Goal: Information Seeking & Learning: Check status

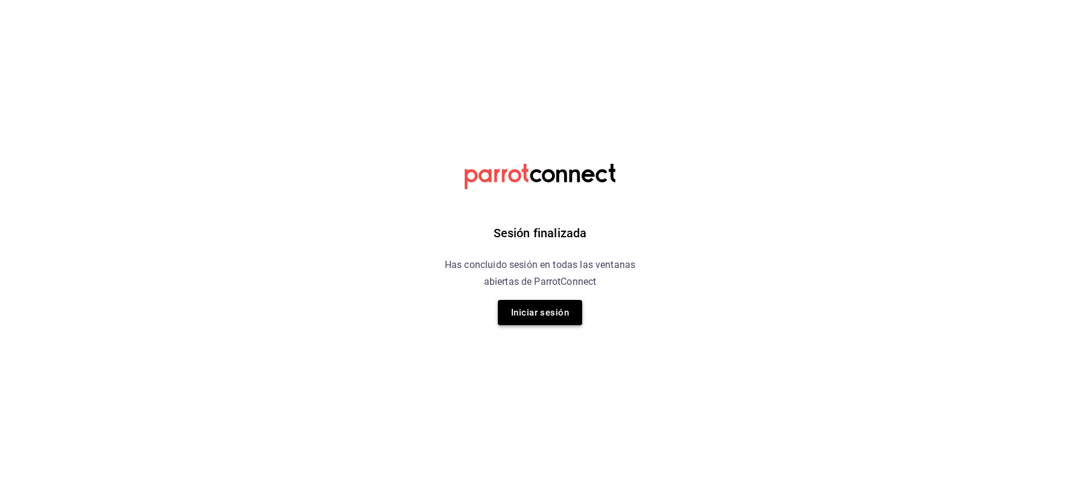
click at [541, 313] on button "Iniciar sesión" at bounding box center [540, 312] width 84 height 25
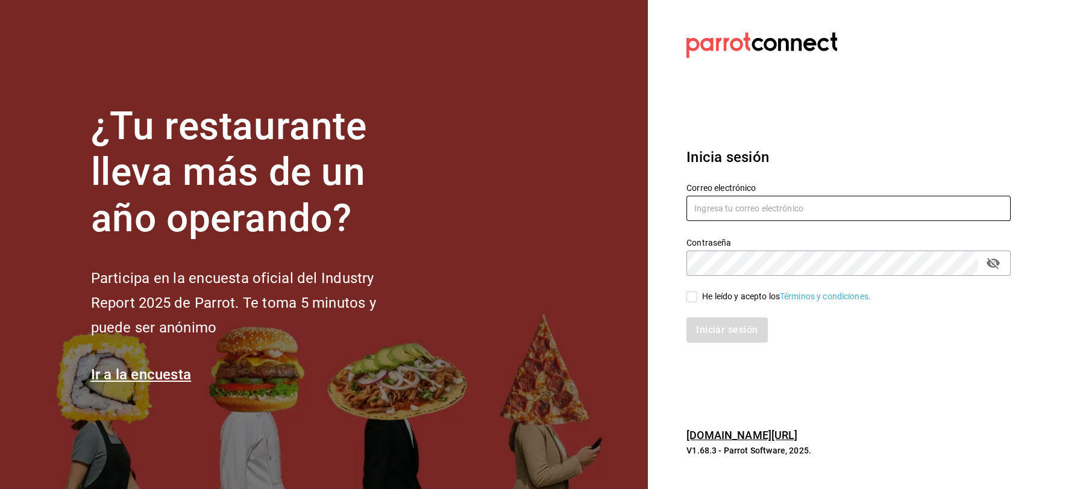
click at [711, 217] on input "text" at bounding box center [848, 208] width 324 height 25
type input "jbazan2908@hotmail.com"
click at [695, 300] on input "He leído y acepto los Términos y condiciones." at bounding box center [691, 297] width 11 height 11
checkbox input "true"
click at [719, 334] on button "Iniciar sesión" at bounding box center [727, 329] width 82 height 25
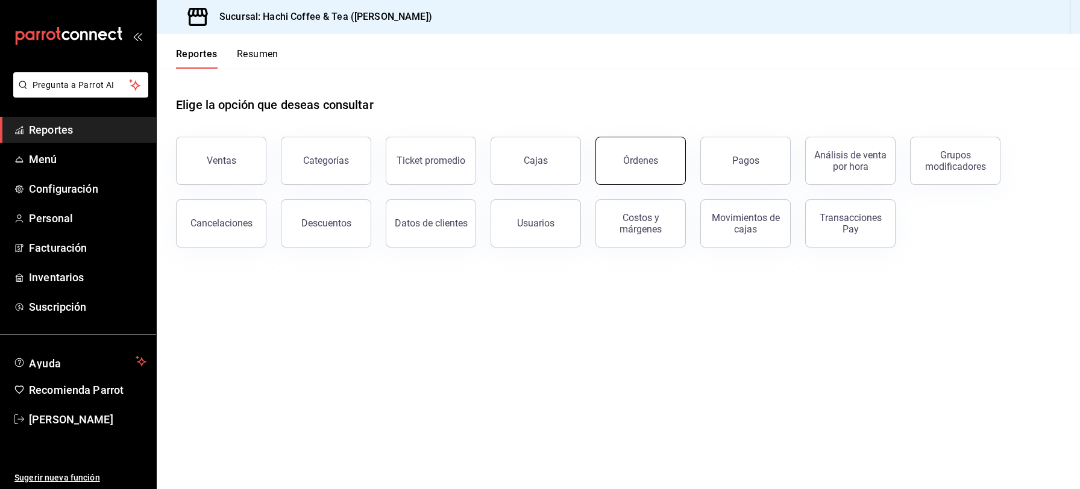
click at [647, 178] on button "Órdenes" at bounding box center [640, 161] width 90 height 48
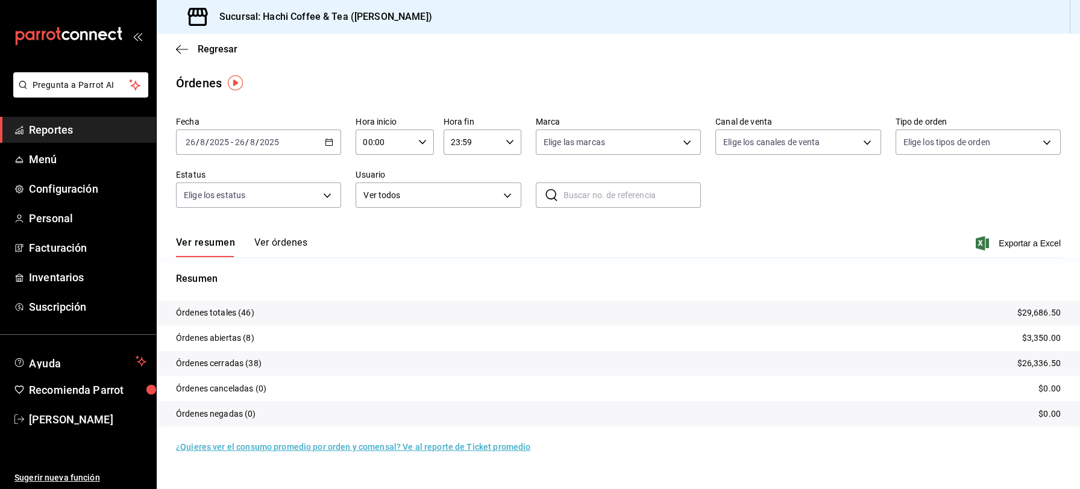
click at [282, 248] on button "Ver órdenes" at bounding box center [280, 247] width 53 height 20
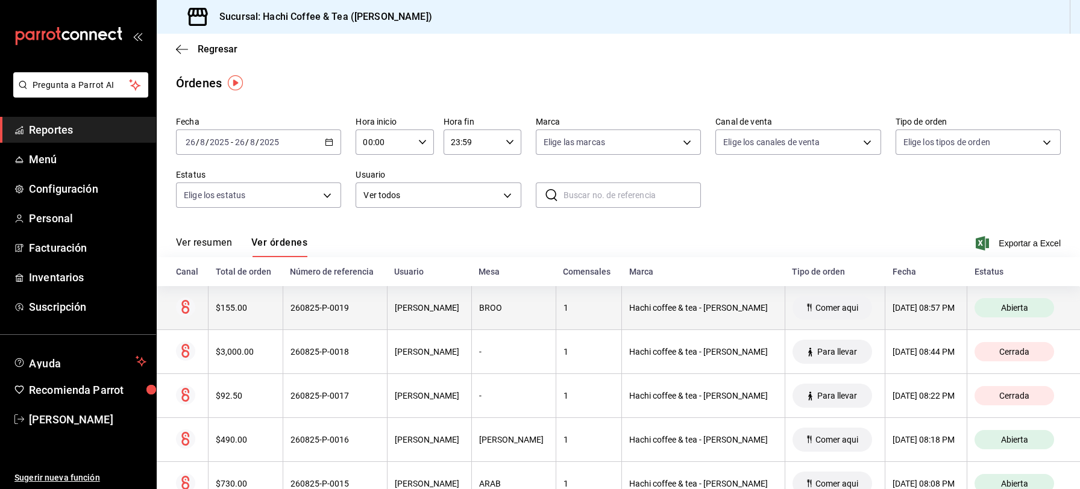
click at [892, 305] on div "26/08/2025 08:57 PM" at bounding box center [925, 308] width 67 height 10
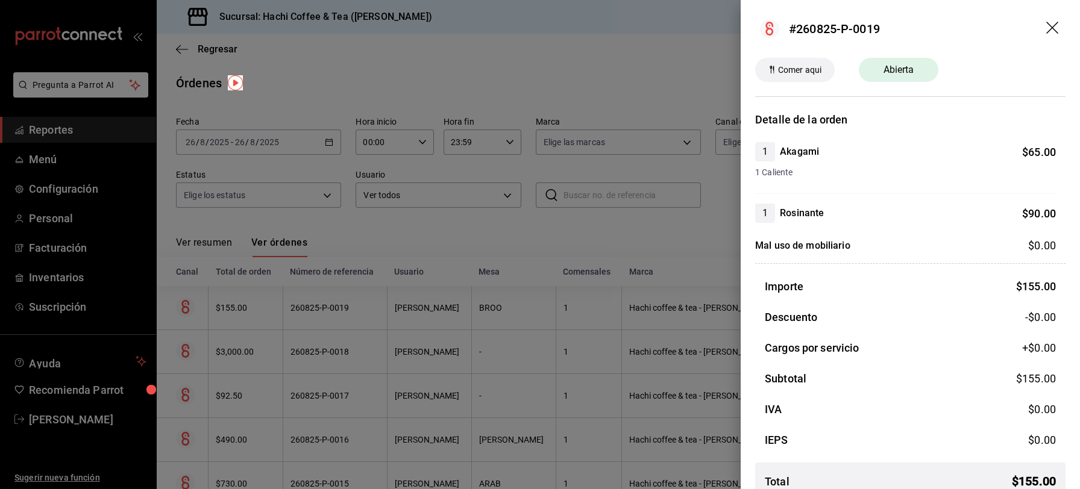
click at [1046, 23] on icon "drag" at bounding box center [1053, 29] width 14 height 14
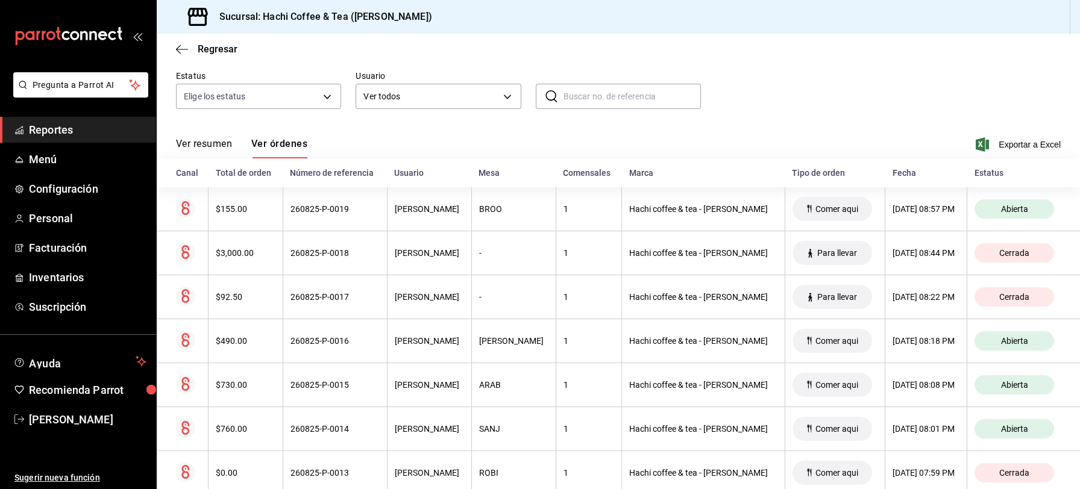
scroll to position [87, 0]
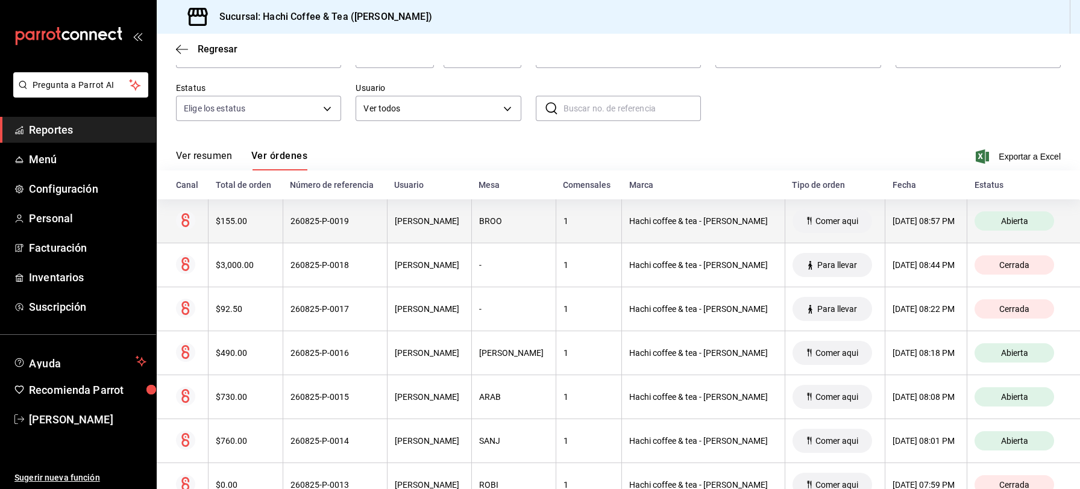
click at [892, 217] on div "26/08/2025 08:57 PM" at bounding box center [925, 221] width 67 height 10
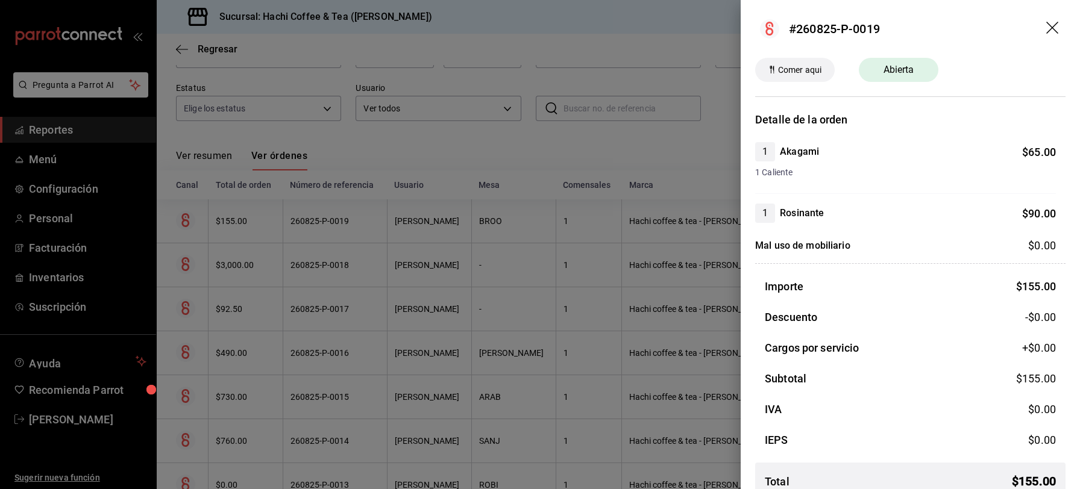
scroll to position [19, 0]
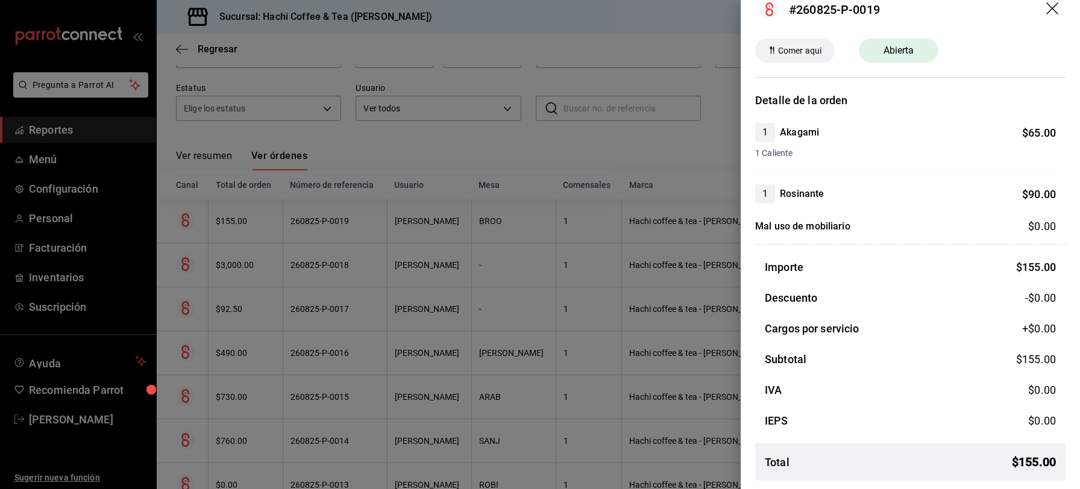
click at [1046, 7] on icon "drag" at bounding box center [1052, 8] width 12 height 12
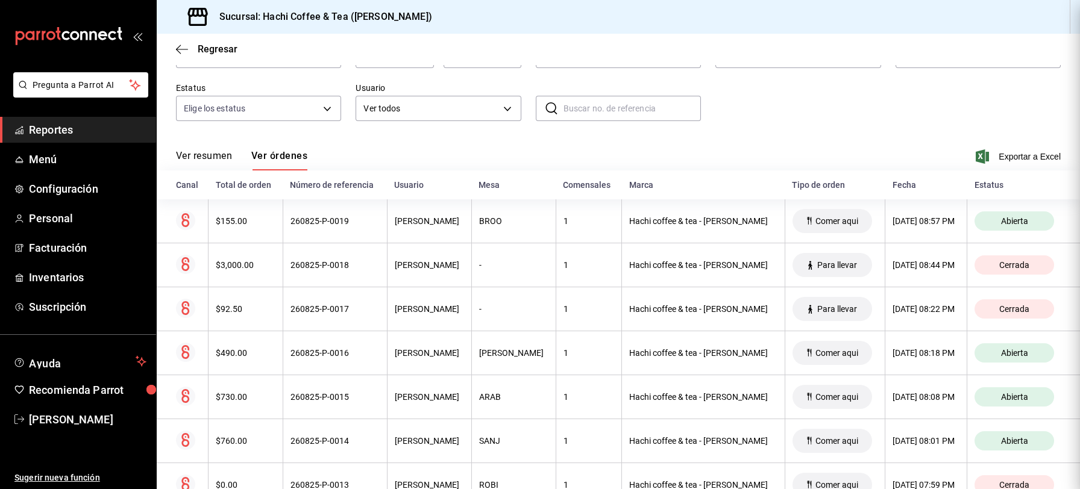
scroll to position [0, 0]
click at [202, 151] on button "Ver resumen" at bounding box center [204, 160] width 56 height 20
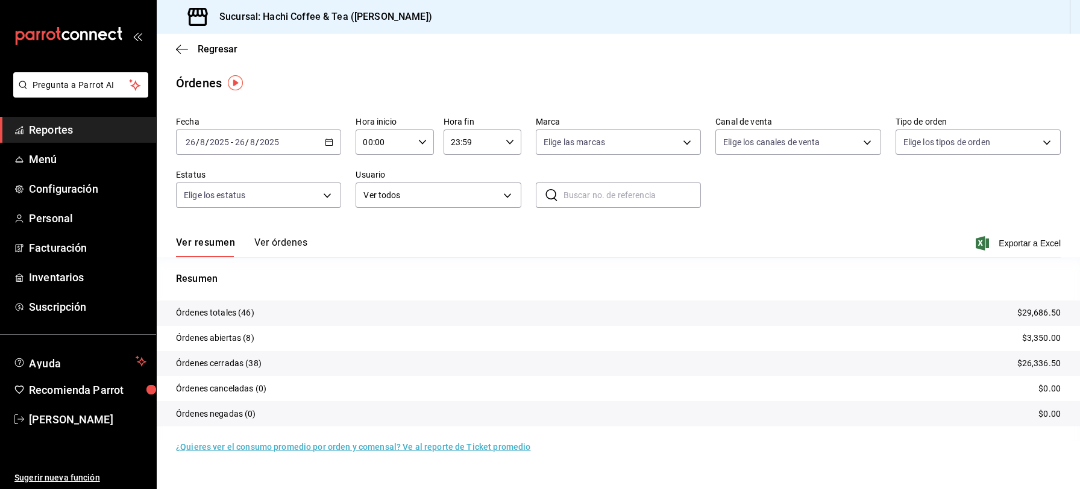
click at [331, 145] on \(Stroke\) "button" at bounding box center [328, 142] width 7 height 7
click at [211, 310] on span "Rango de fechas" at bounding box center [232, 314] width 93 height 13
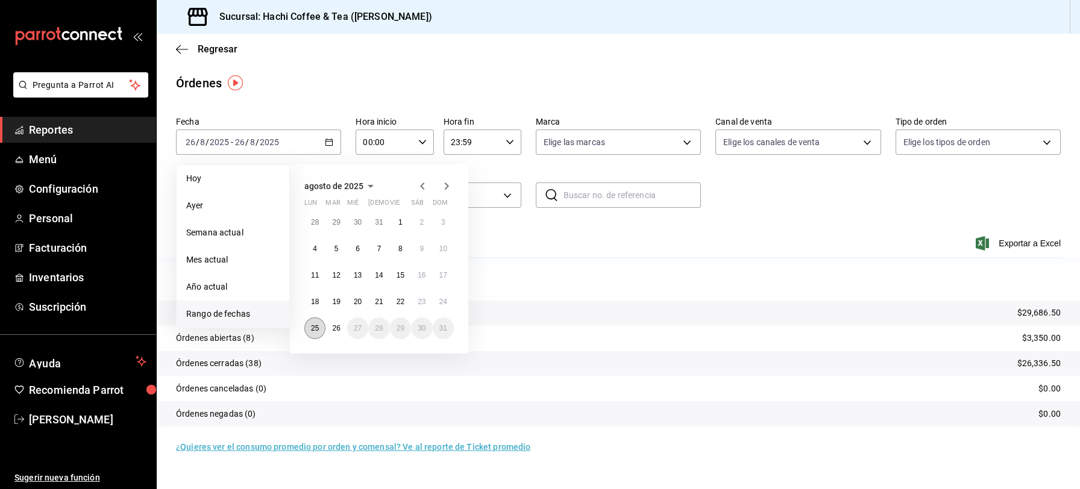
click at [313, 327] on abbr "25" at bounding box center [315, 328] width 8 height 8
click at [334, 326] on abbr "26" at bounding box center [336, 328] width 8 height 8
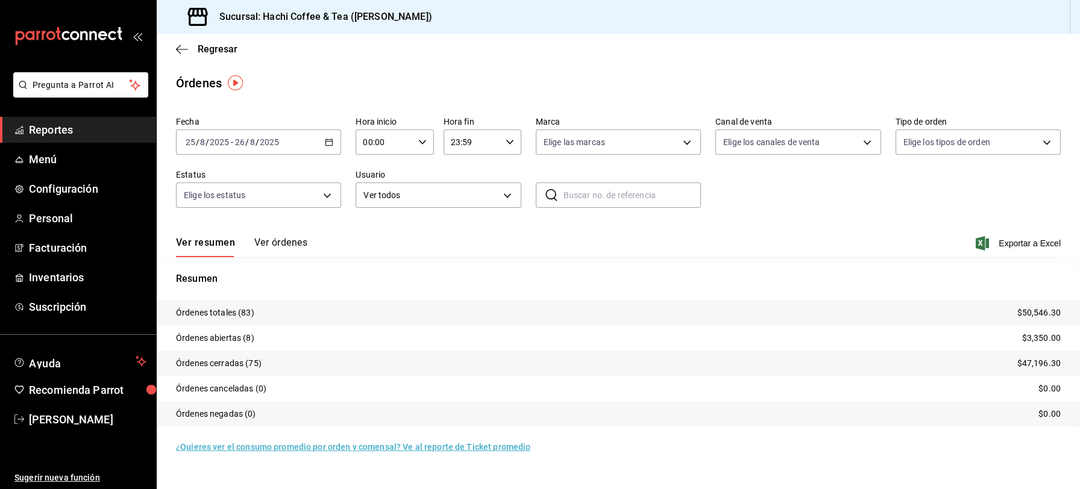
click at [265, 243] on button "Ver órdenes" at bounding box center [280, 247] width 53 height 20
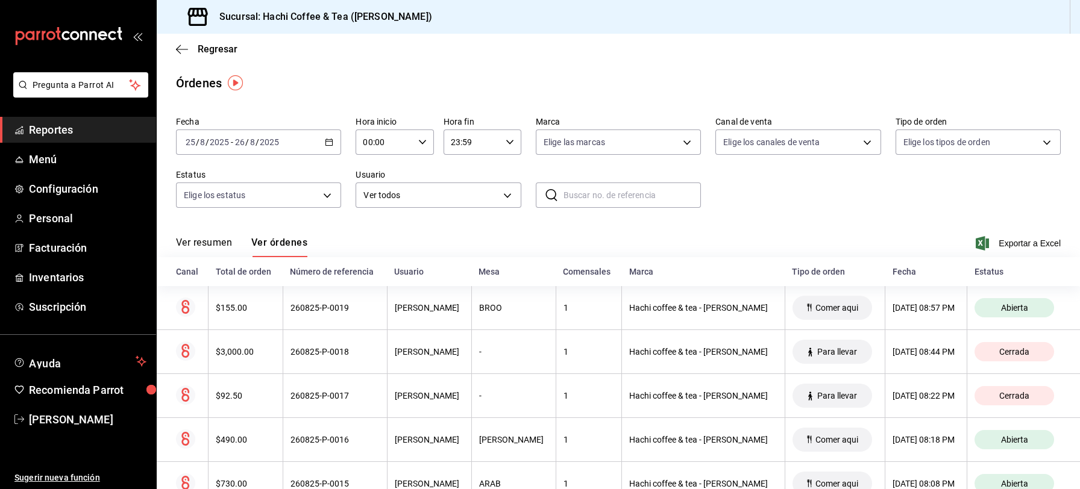
click at [201, 241] on button "Ver resumen" at bounding box center [204, 247] width 56 height 20
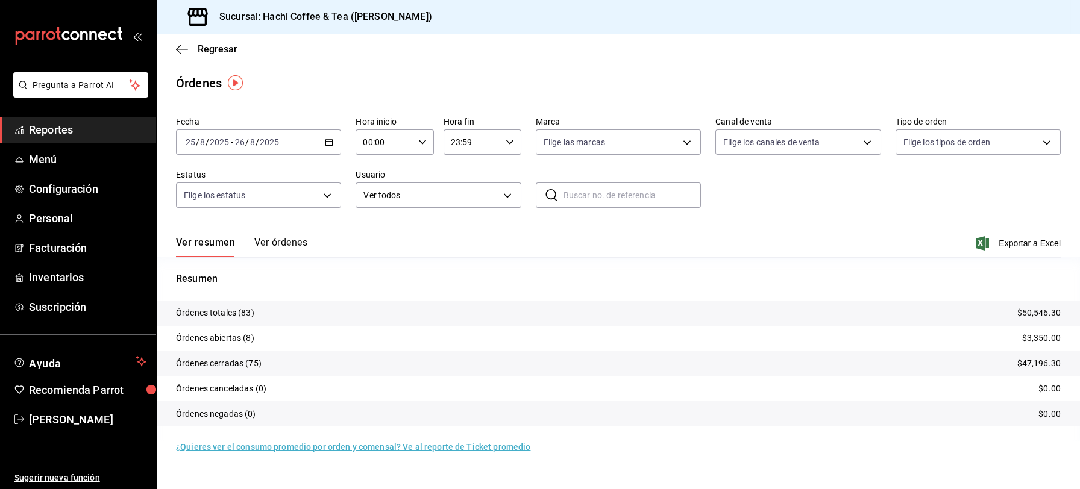
click at [266, 240] on button "Ver órdenes" at bounding box center [280, 247] width 53 height 20
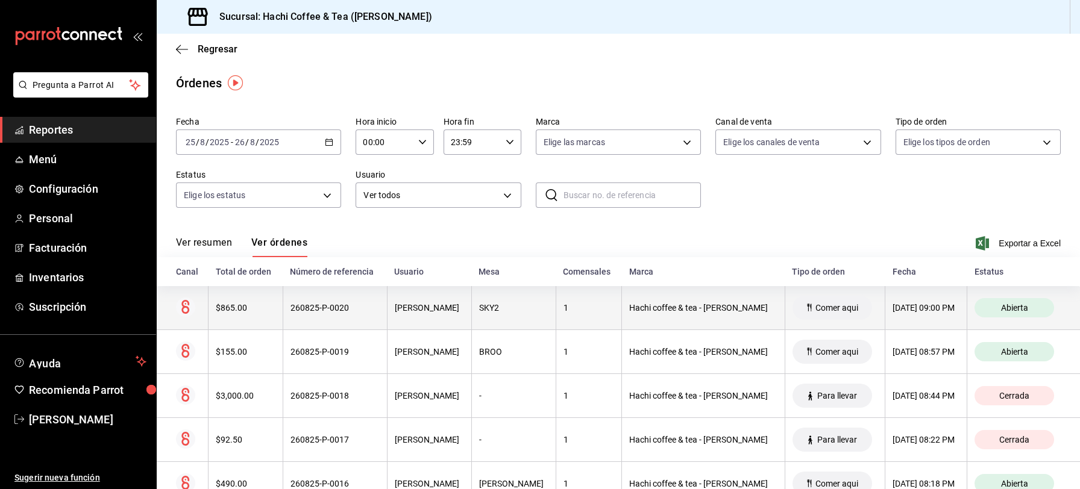
click at [885, 301] on th "26/08/2025 09:00 PM" at bounding box center [926, 308] width 82 height 44
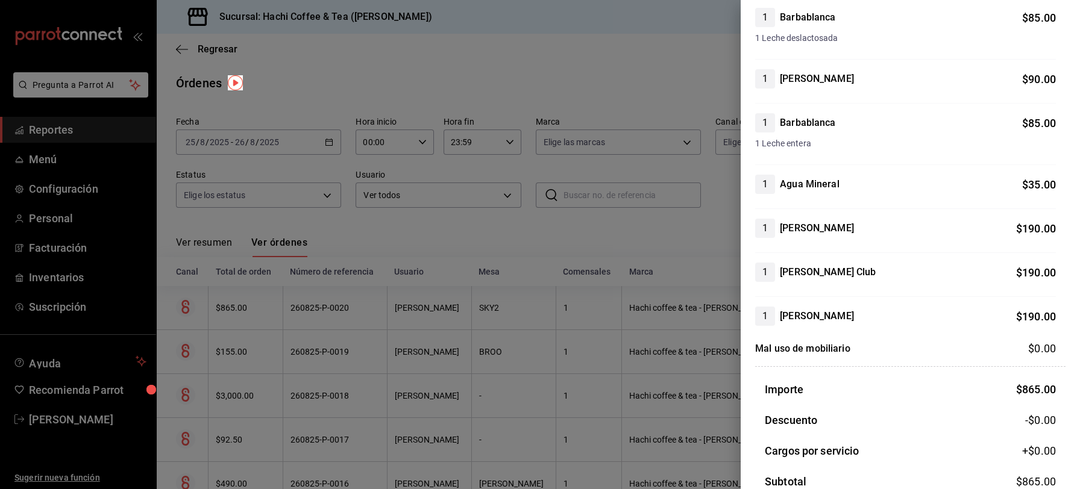
scroll to position [145, 0]
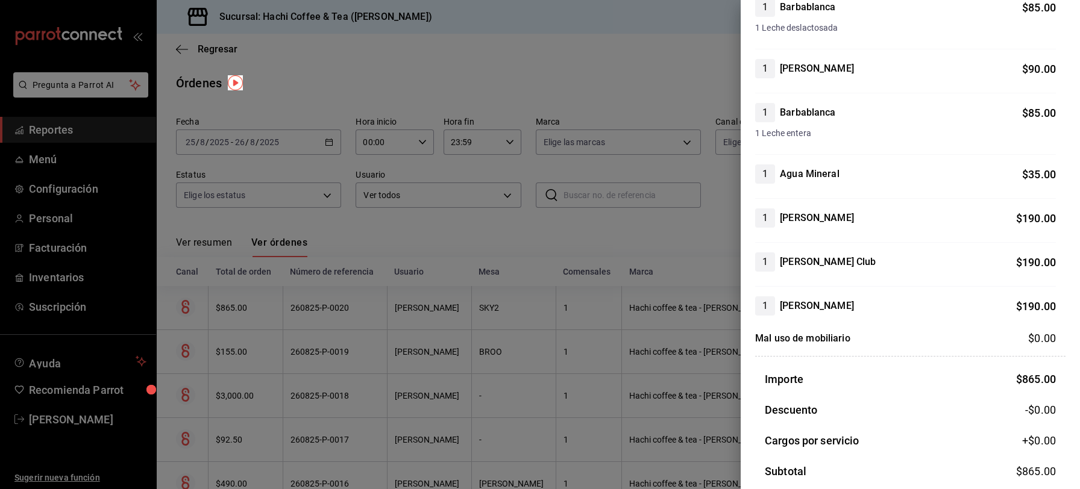
click at [652, 74] on div at bounding box center [540, 244] width 1080 height 489
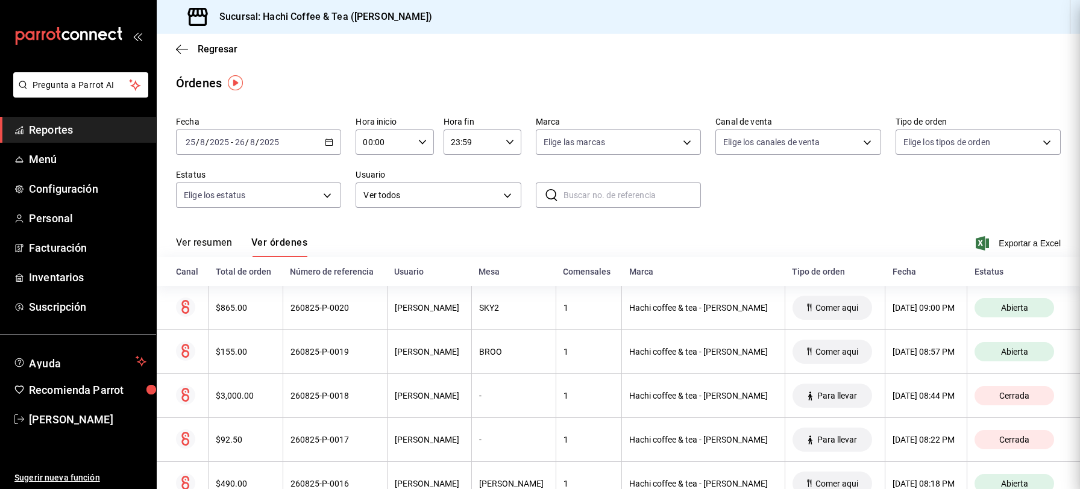
scroll to position [0, 0]
click at [66, 127] on span "Reportes" at bounding box center [87, 130] width 117 height 16
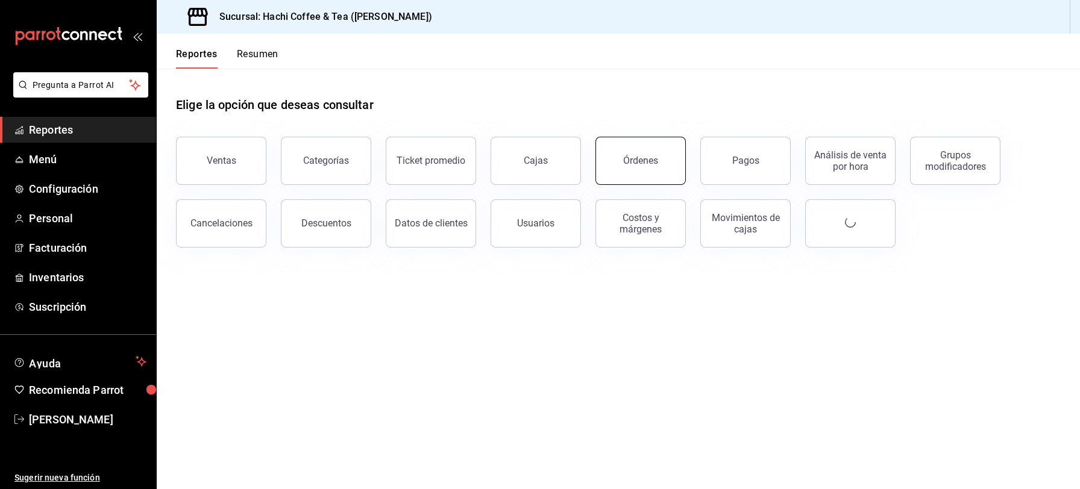
click at [643, 166] on button "Órdenes" at bounding box center [640, 161] width 90 height 48
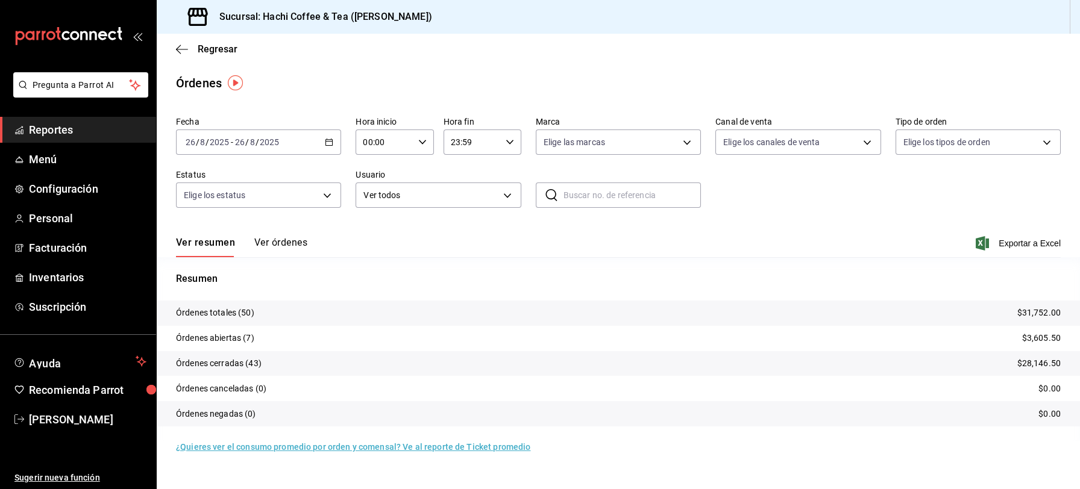
click at [281, 242] on button "Ver órdenes" at bounding box center [280, 247] width 53 height 20
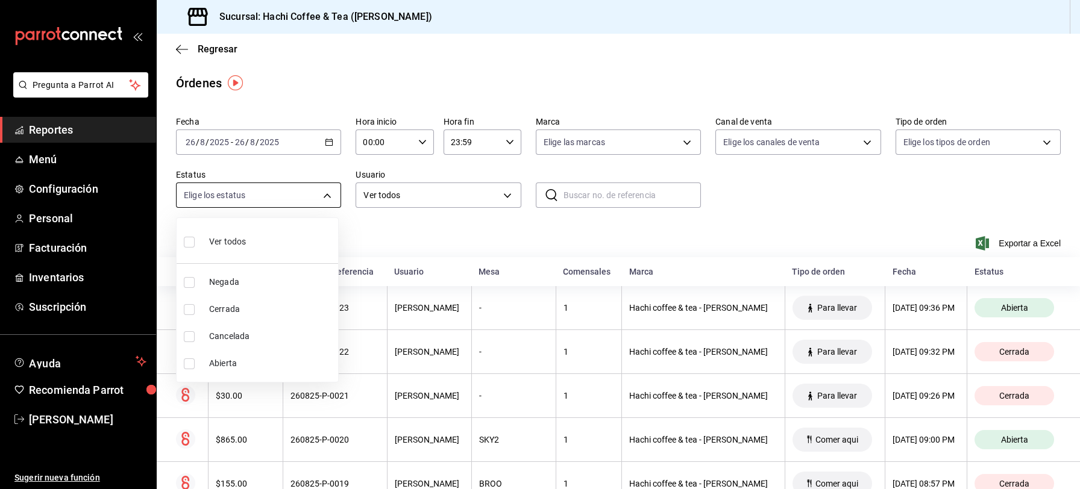
click at [328, 196] on body "Pregunta a Parrot AI Reportes Menú Configuración Personal Facturación Inventari…" at bounding box center [540, 244] width 1080 height 489
click at [242, 334] on span "Cancelada" at bounding box center [271, 336] width 124 height 13
type input "CANCELED"
checkbox input "true"
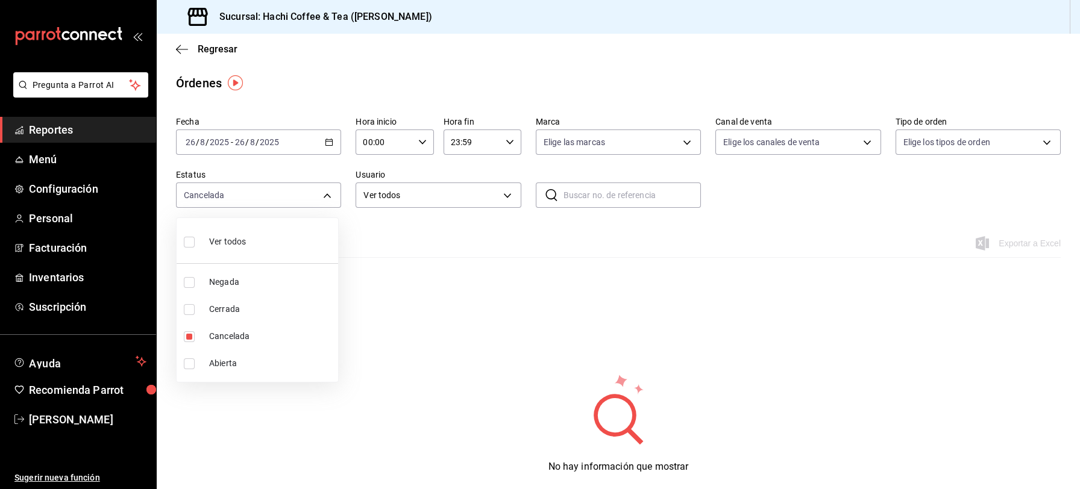
click at [117, 140] on div at bounding box center [540, 244] width 1080 height 489
click at [117, 136] on span "Reportes" at bounding box center [87, 130] width 117 height 16
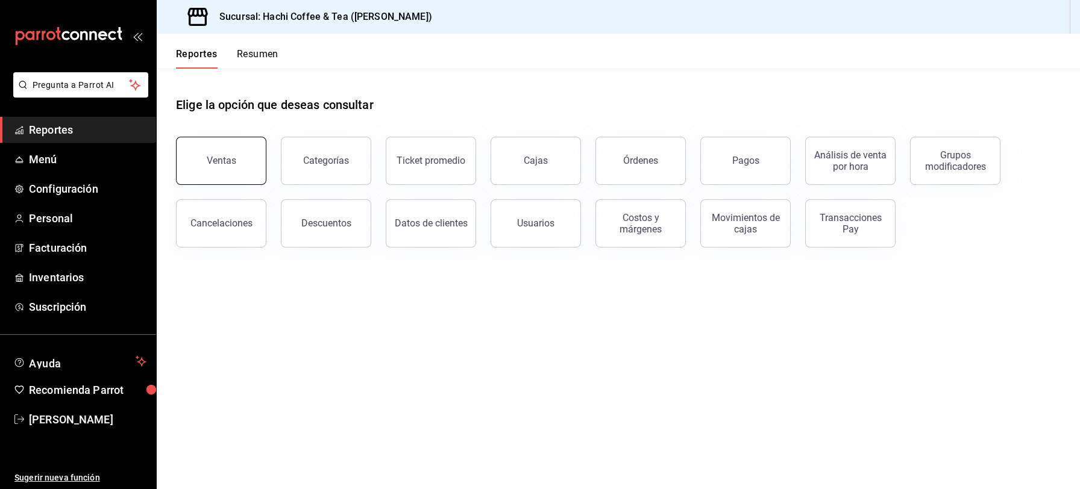
click at [231, 172] on button "Ventas" at bounding box center [221, 161] width 90 height 48
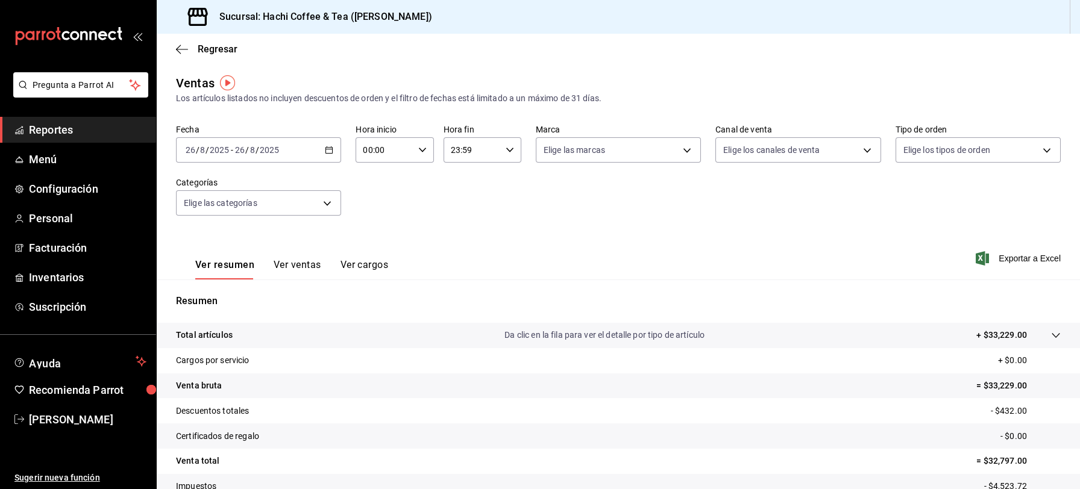
click at [73, 134] on span "Reportes" at bounding box center [87, 130] width 117 height 16
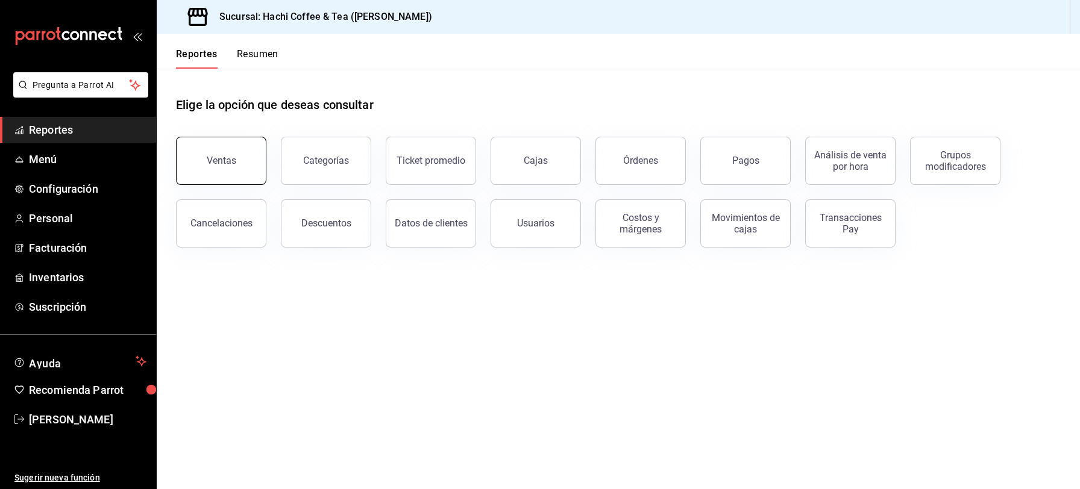
click at [210, 161] on div "Ventas" at bounding box center [222, 160] width 30 height 11
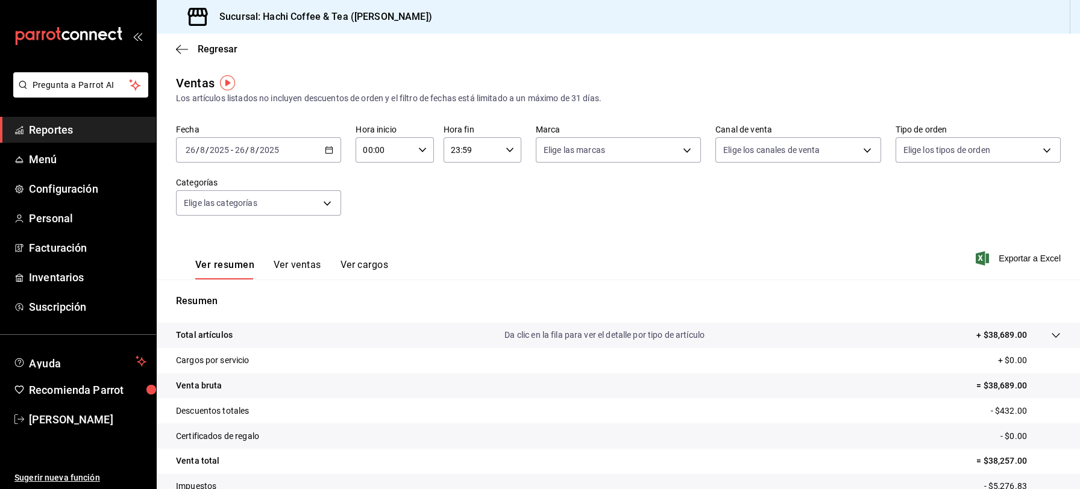
click at [298, 264] on button "Ver ventas" at bounding box center [297, 269] width 48 height 20
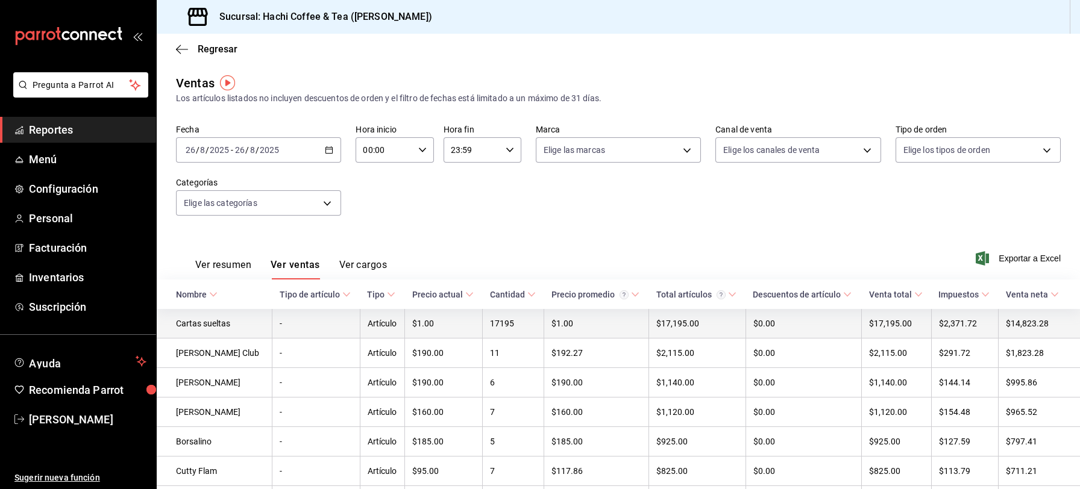
click at [878, 323] on td "$17,195.00" at bounding box center [896, 324] width 70 height 30
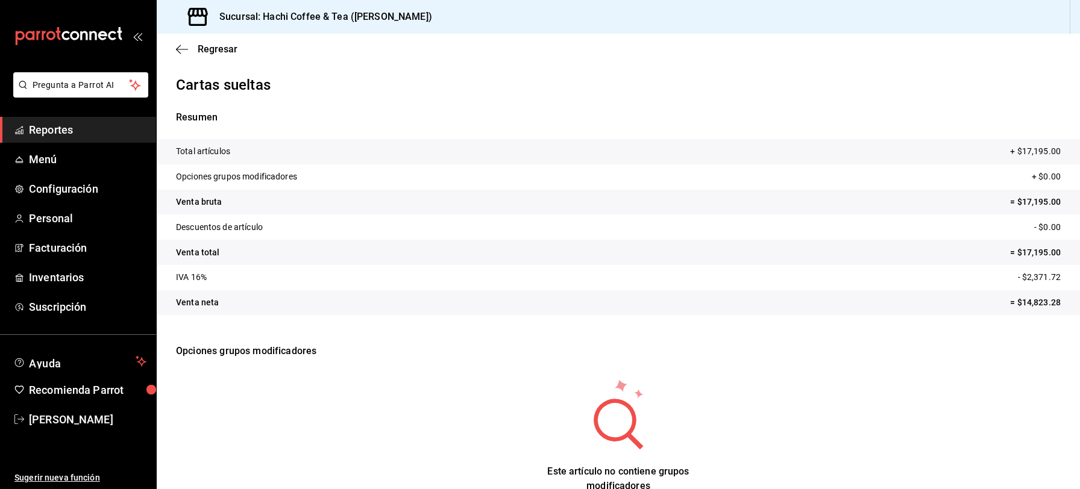
click at [88, 128] on span "Reportes" at bounding box center [87, 130] width 117 height 16
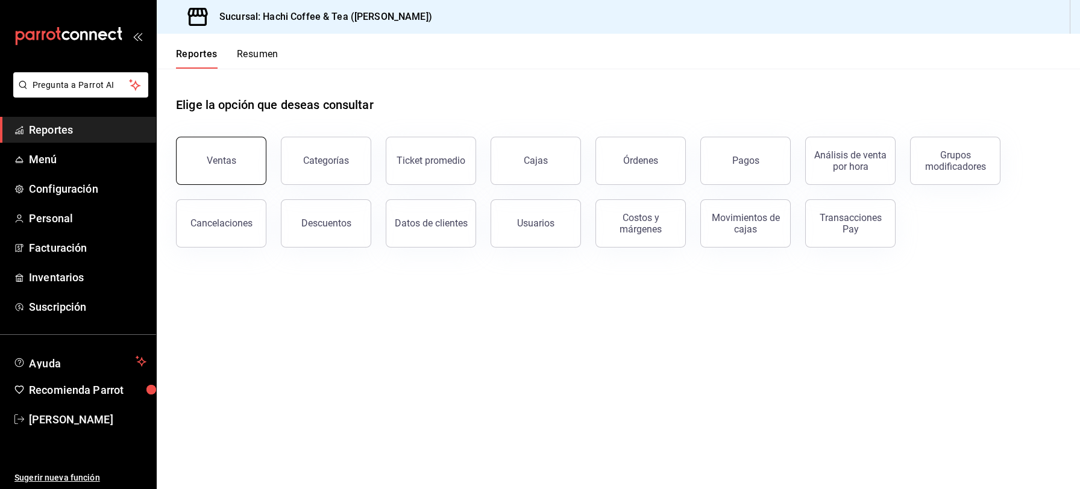
click at [230, 164] on div "Ventas" at bounding box center [222, 160] width 30 height 11
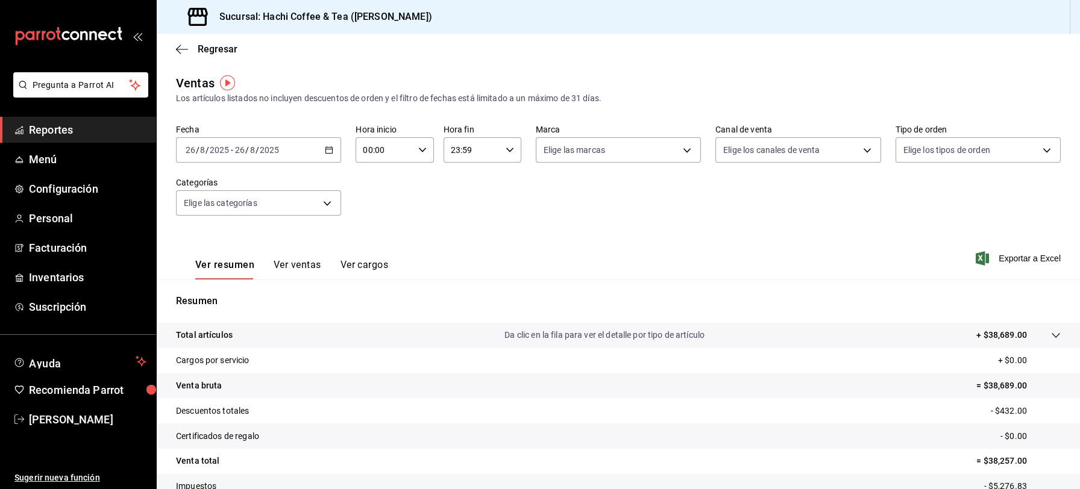
click at [290, 268] on button "Ver ventas" at bounding box center [297, 269] width 48 height 20
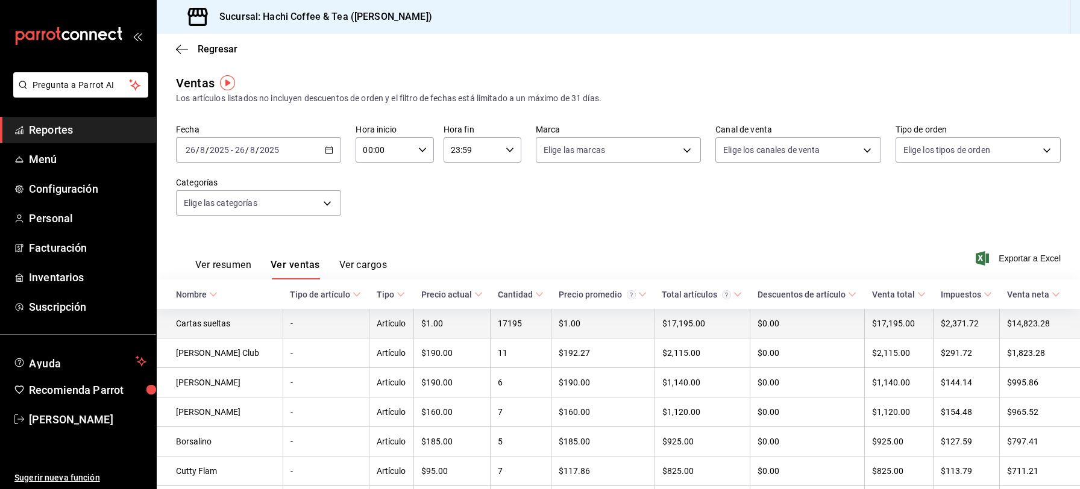
click at [502, 324] on td "17195" at bounding box center [520, 324] width 61 height 30
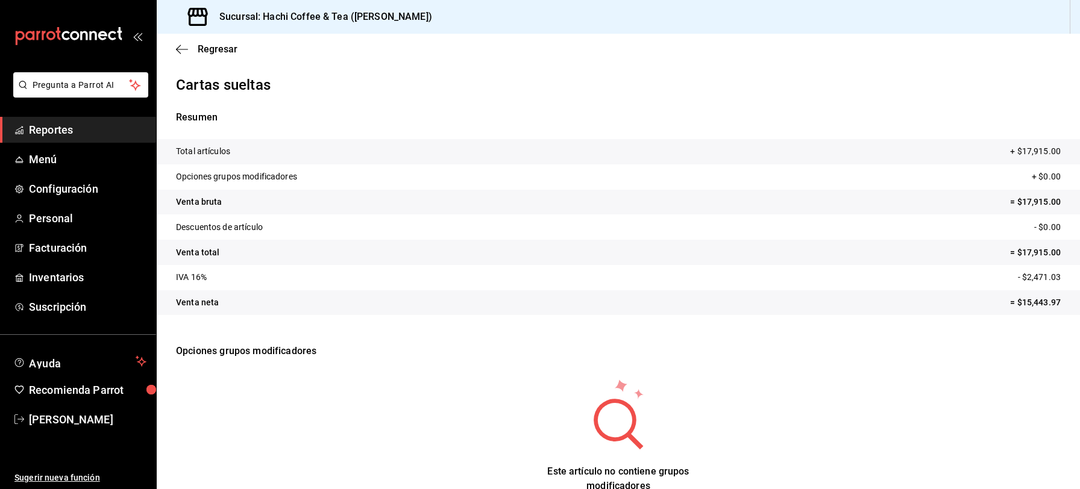
click at [98, 140] on link "Reportes" at bounding box center [78, 130] width 156 height 26
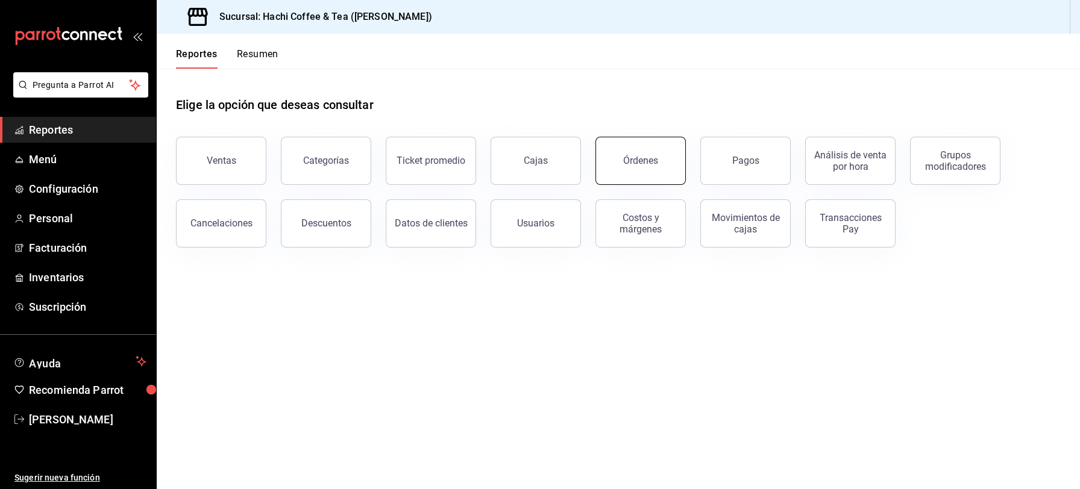
click at [644, 170] on button "Órdenes" at bounding box center [640, 161] width 90 height 48
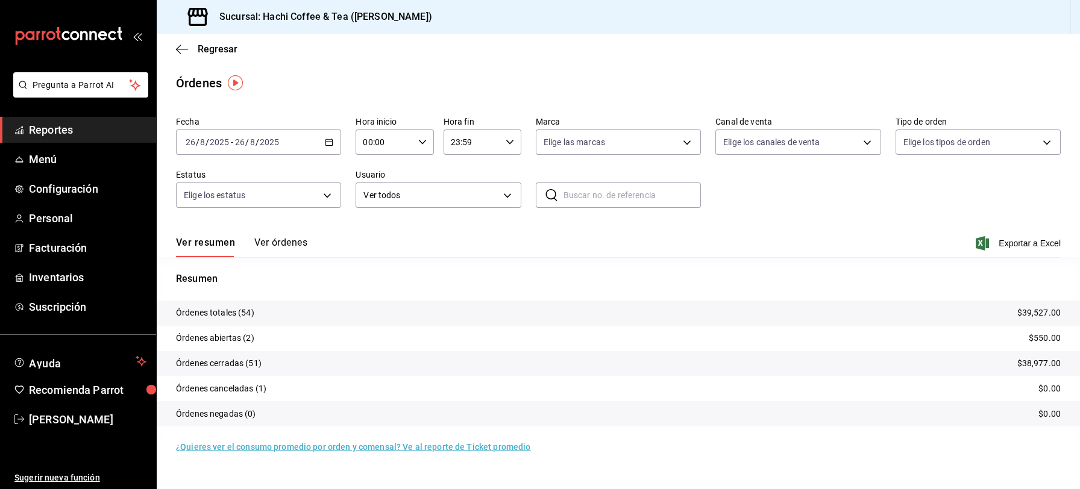
click at [79, 127] on span "Reportes" at bounding box center [87, 130] width 117 height 16
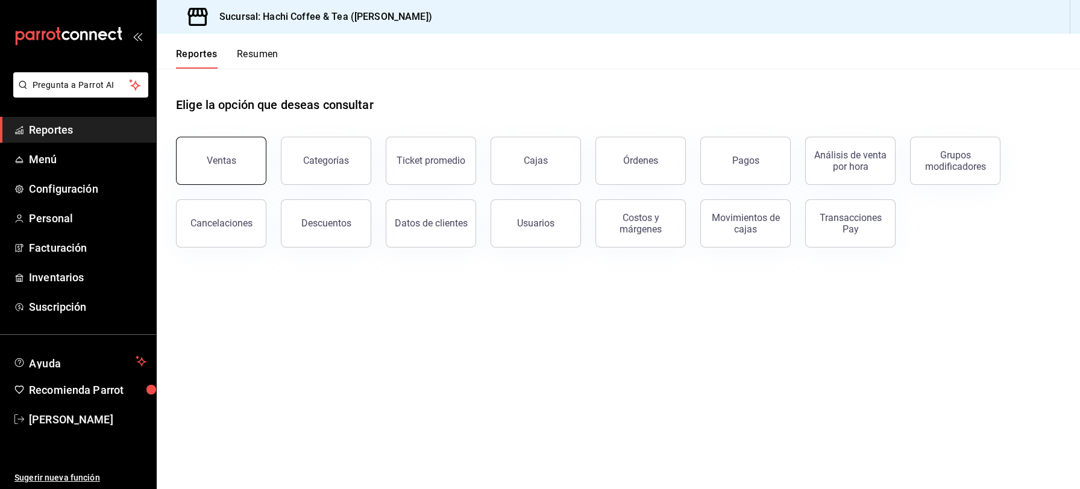
click at [216, 152] on button "Ventas" at bounding box center [221, 161] width 90 height 48
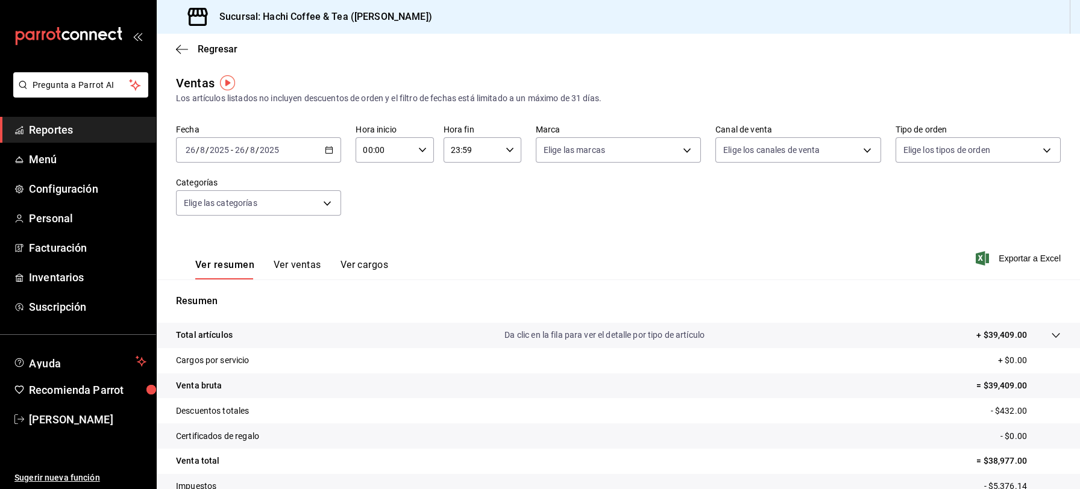
click at [102, 136] on span "Reportes" at bounding box center [87, 130] width 117 height 16
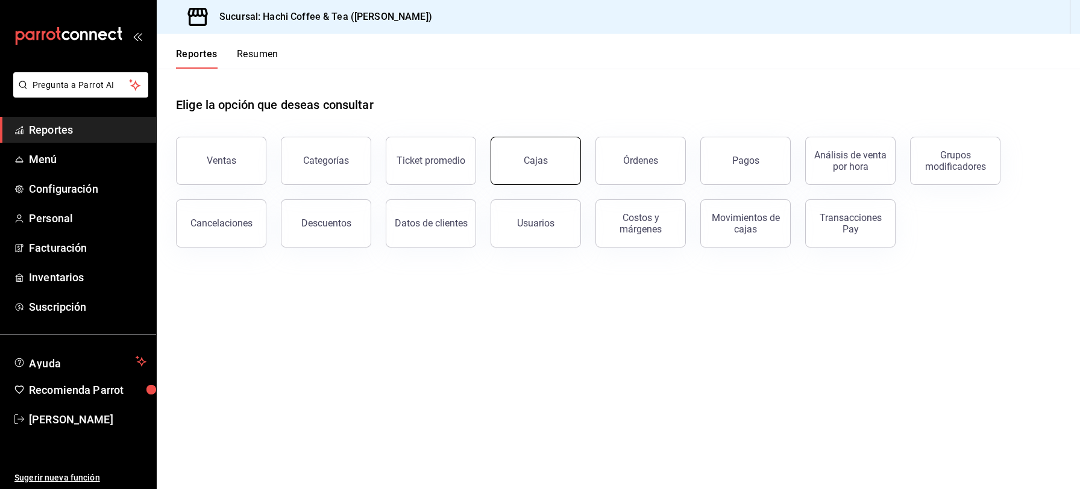
click at [531, 164] on div "Cajas" at bounding box center [535, 160] width 24 height 11
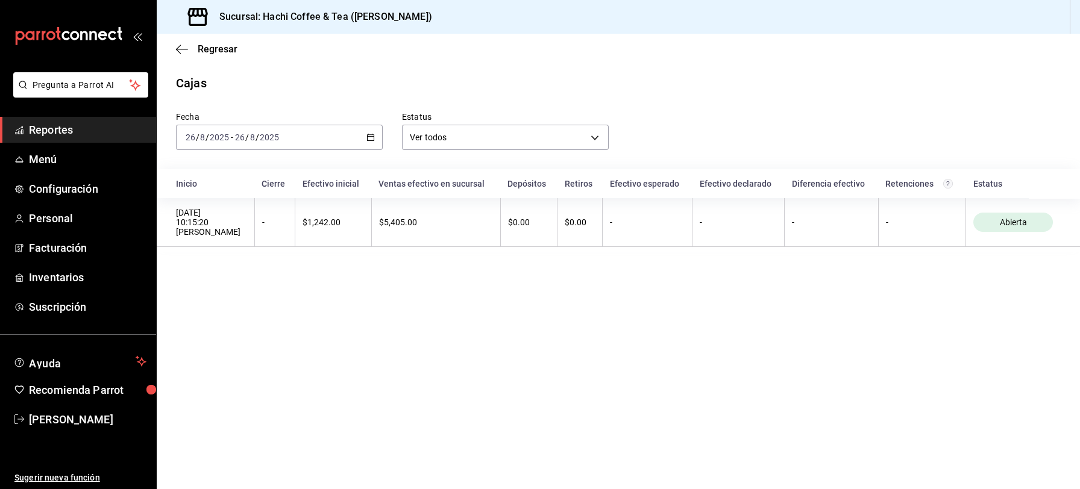
click at [92, 133] on span "Reportes" at bounding box center [87, 130] width 117 height 16
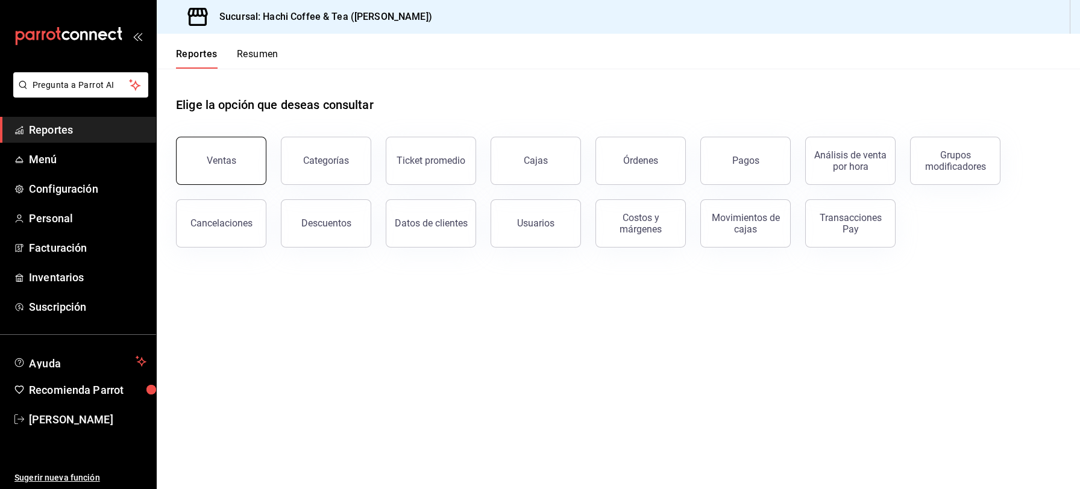
click at [236, 173] on button "Ventas" at bounding box center [221, 161] width 90 height 48
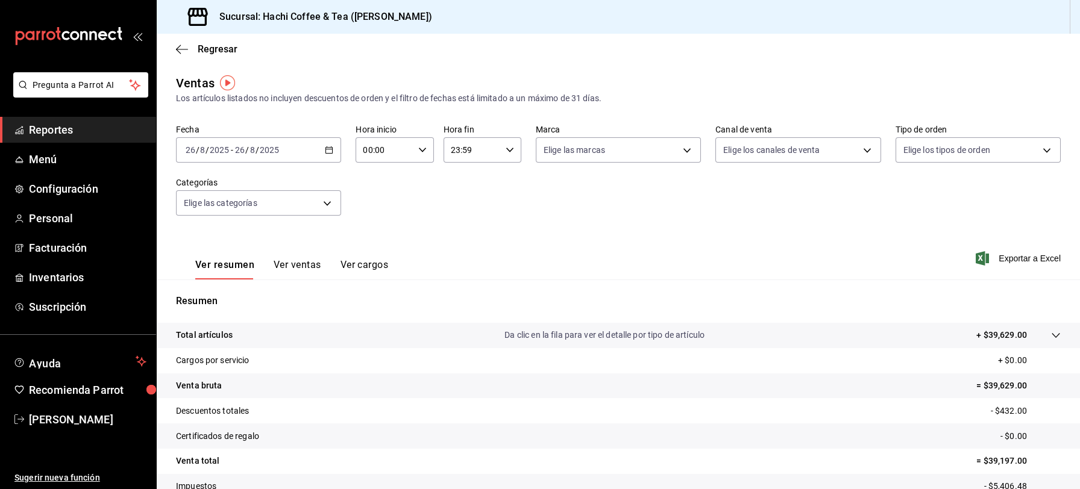
click at [106, 137] on span "Reportes" at bounding box center [87, 130] width 117 height 16
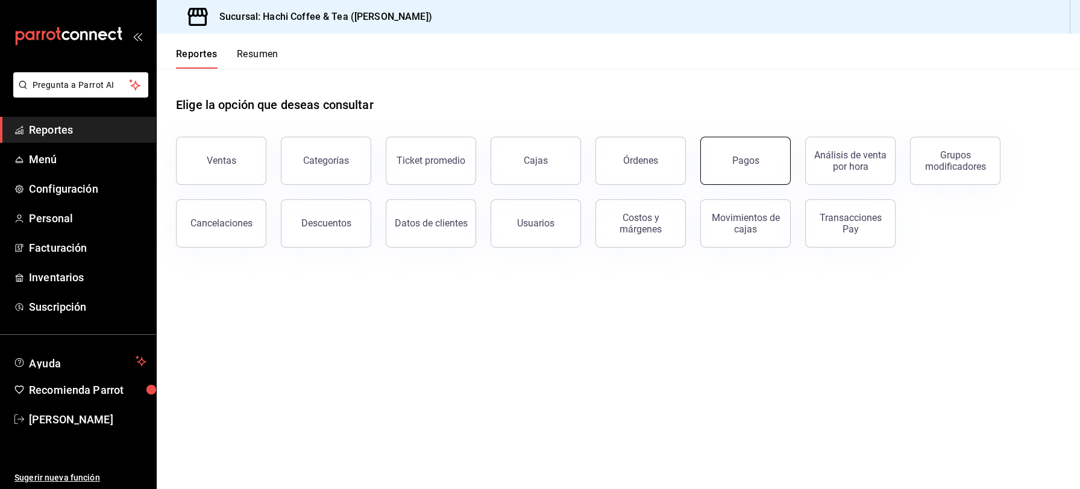
click at [744, 169] on button "Pagos" at bounding box center [745, 161] width 90 height 48
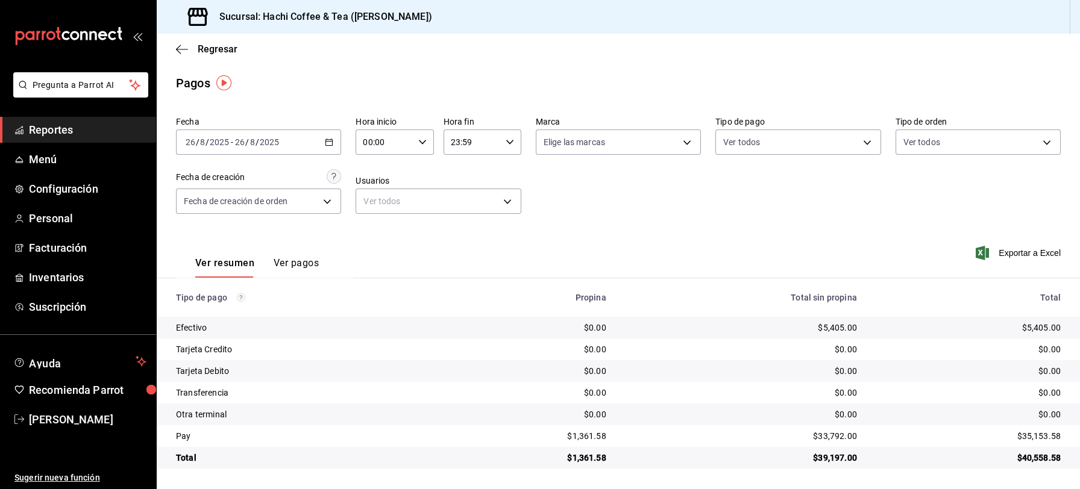
click at [36, 131] on span "Reportes" at bounding box center [87, 130] width 117 height 16
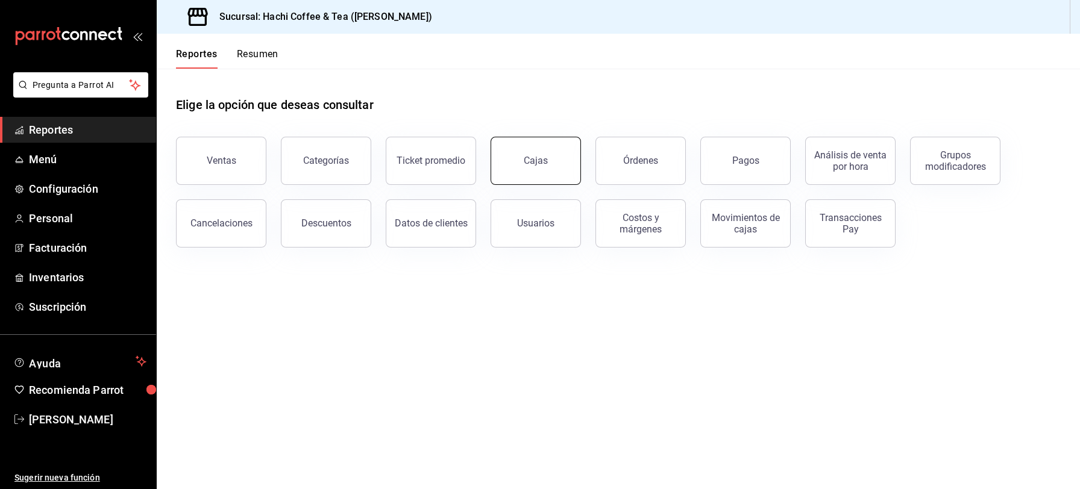
click at [533, 157] on div "Cajas" at bounding box center [535, 160] width 24 height 11
